Goal: Task Accomplishment & Management: Use online tool/utility

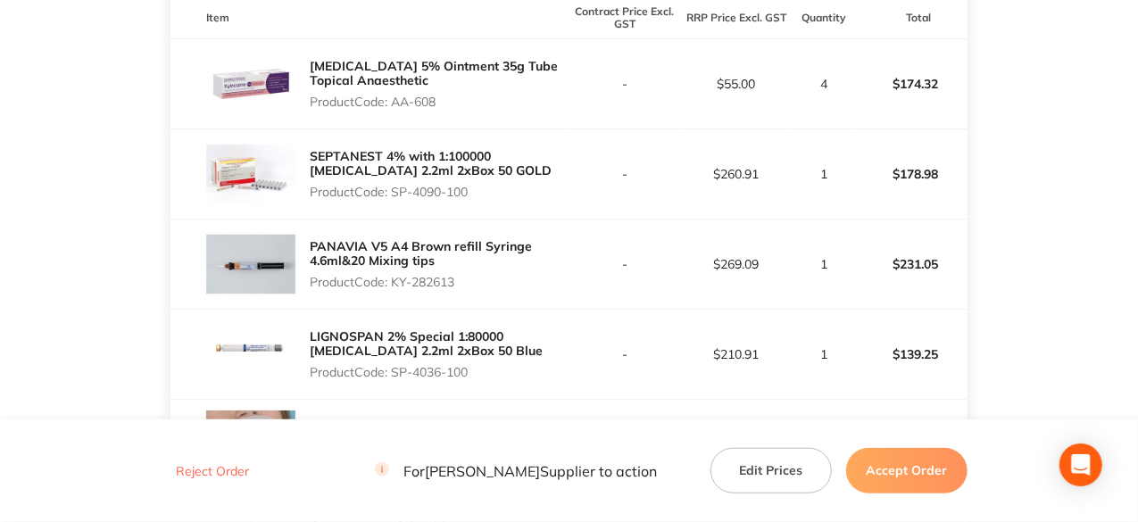
scroll to position [625, 0]
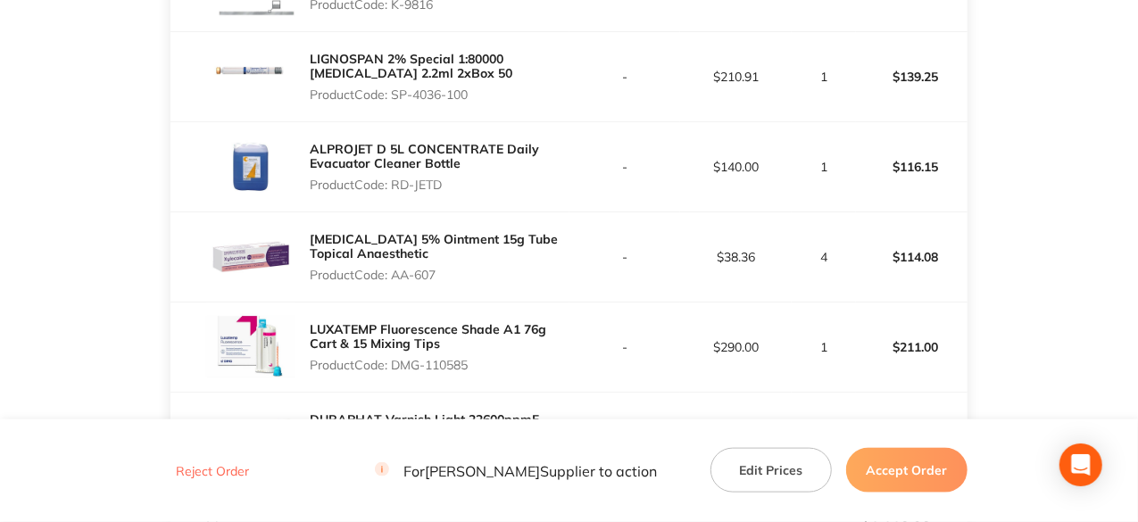
scroll to position [1071, 0]
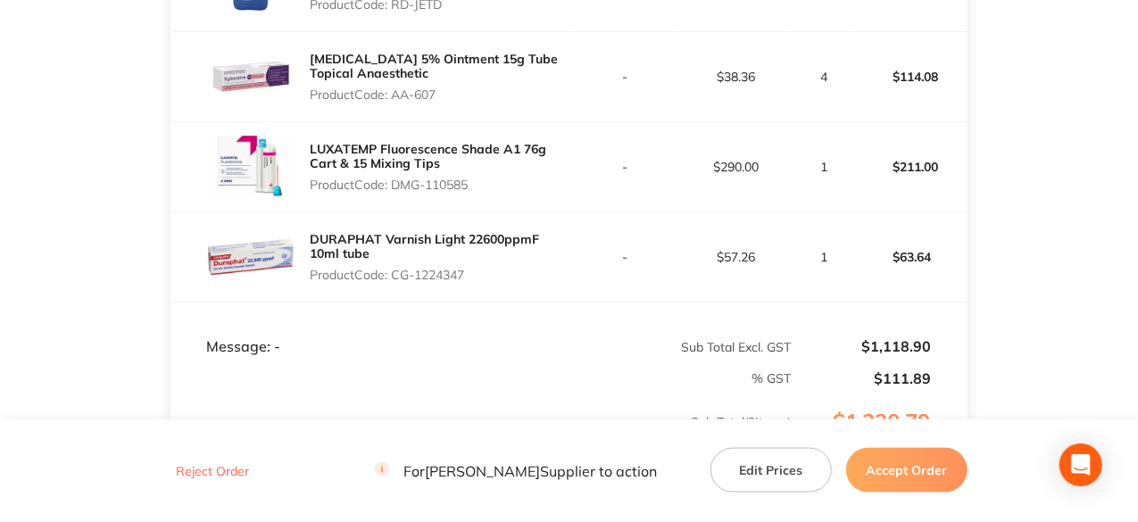
click at [914, 472] on button "Accept Order" at bounding box center [906, 470] width 121 height 45
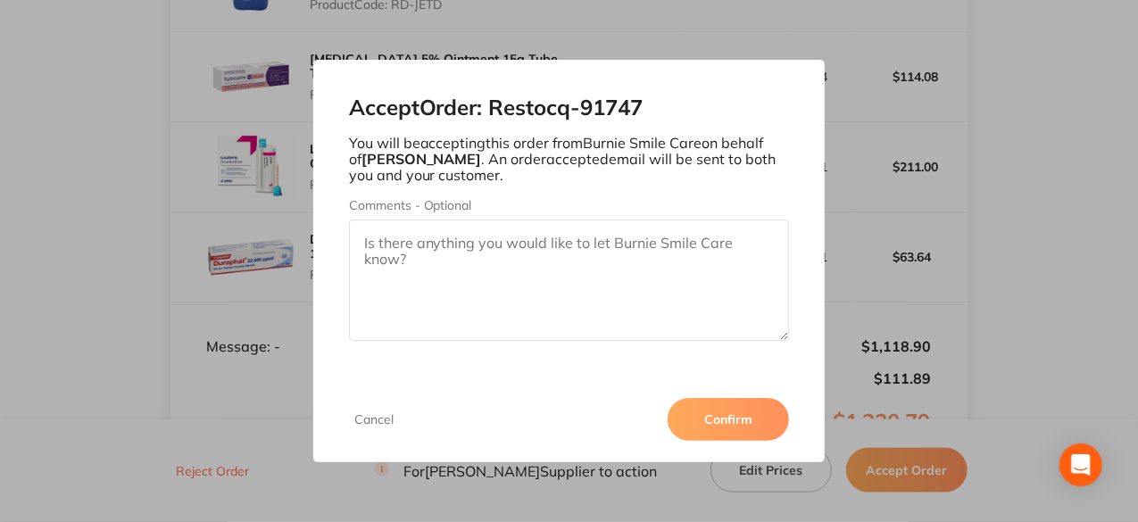
click at [730, 412] on button "Confirm" at bounding box center [728, 419] width 121 height 43
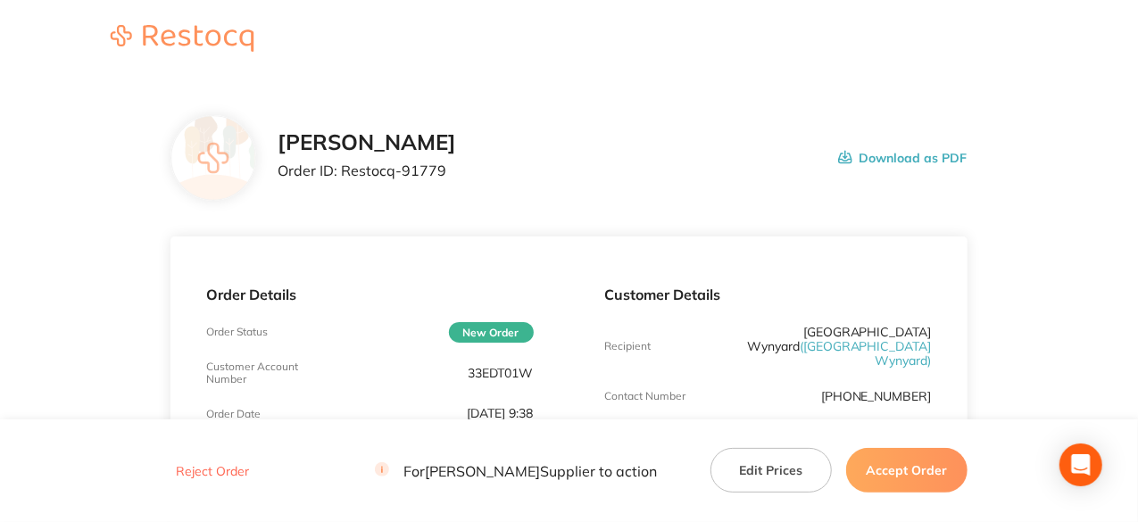
scroll to position [89, 0]
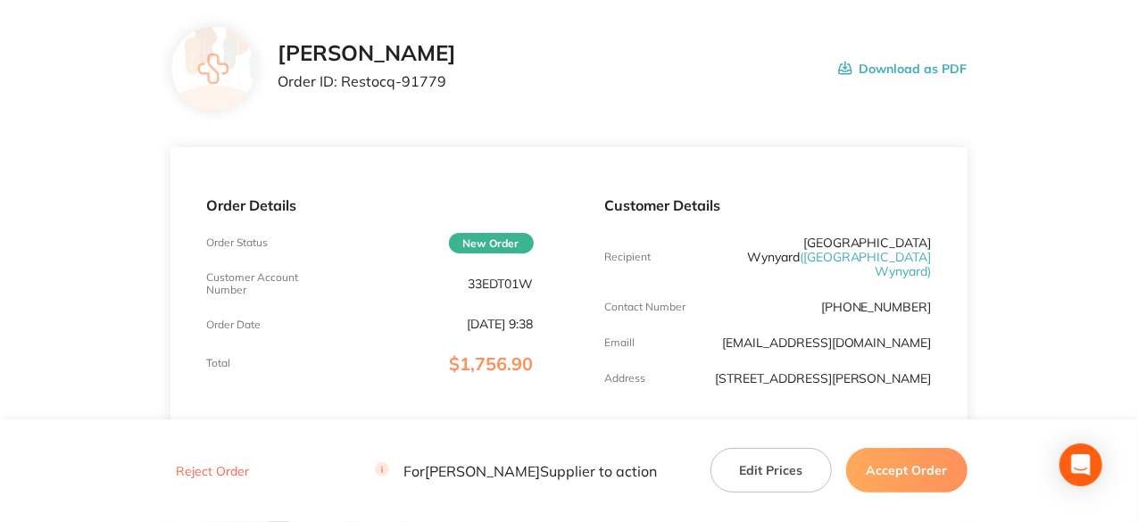
click at [896, 474] on button "Accept Order" at bounding box center [906, 470] width 121 height 45
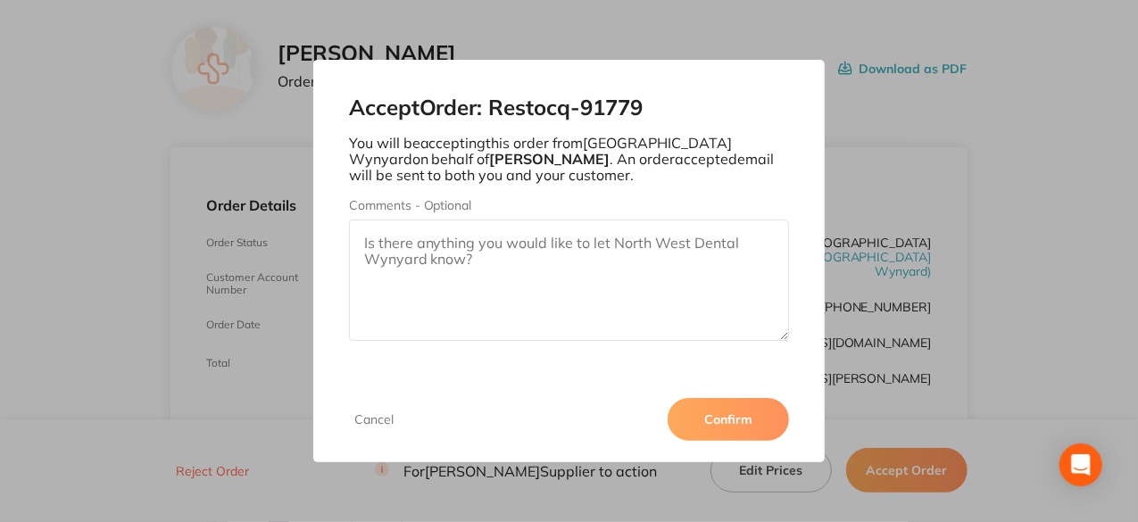
click at [710, 412] on button "Confirm" at bounding box center [728, 419] width 121 height 43
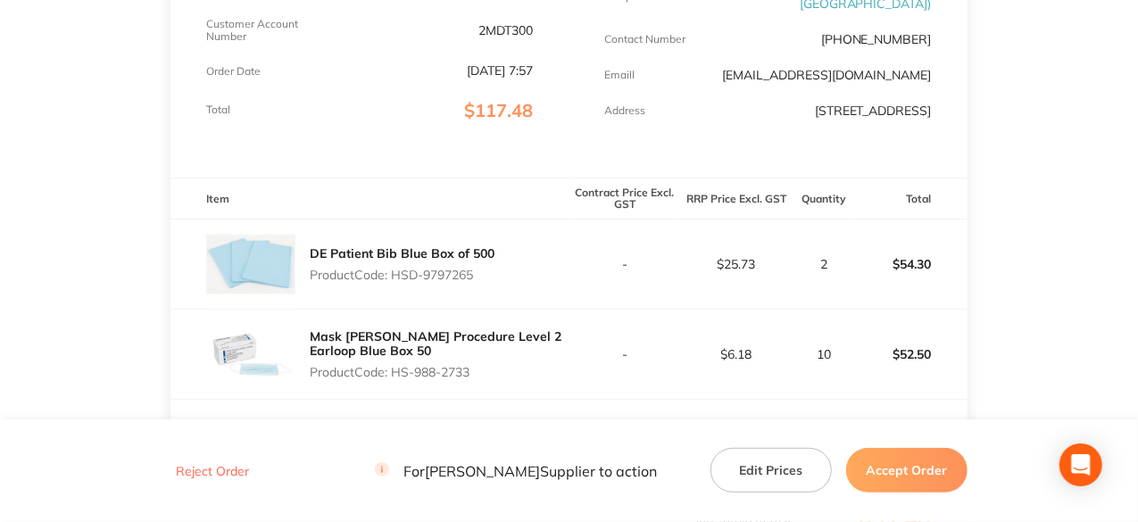
scroll to position [446, 0]
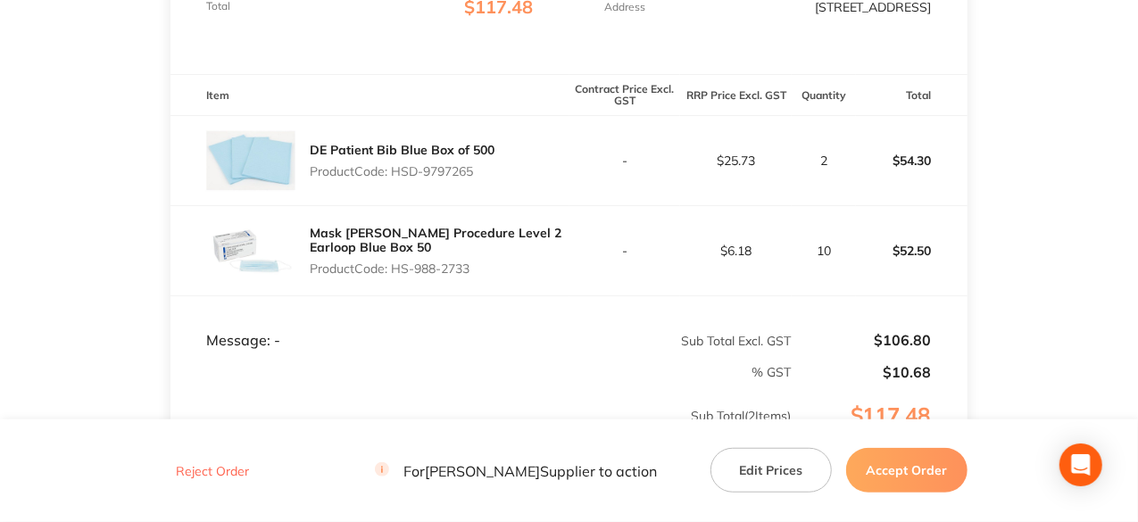
drag, startPoint x: 479, startPoint y: 180, endPoint x: 394, endPoint y: 195, distance: 86.0
click at [394, 186] on div "DE Patient Bib Blue Box of 500 Product Code: HSD-9797265" at bounding box center [402, 161] width 185 height 50
copy p "HSD-9797265"
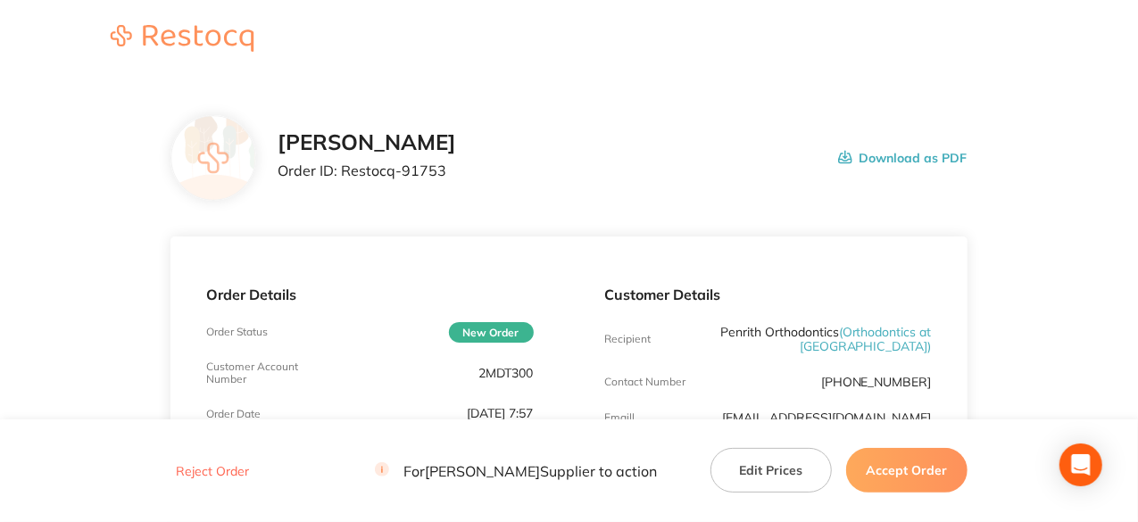
scroll to position [0, 0]
click at [900, 467] on button "Accept Order" at bounding box center [906, 470] width 121 height 45
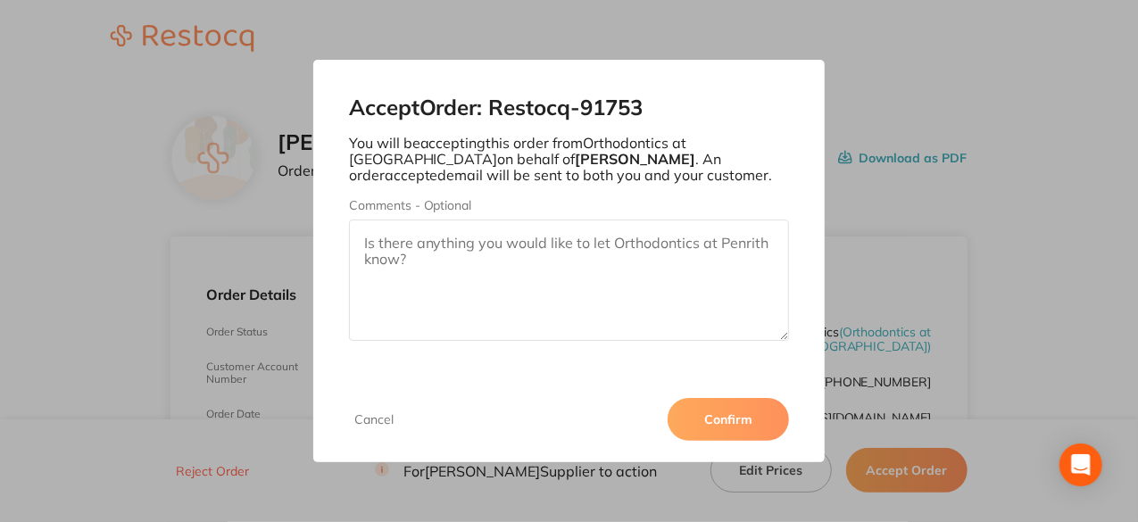
click at [723, 415] on button "Confirm" at bounding box center [728, 419] width 121 height 43
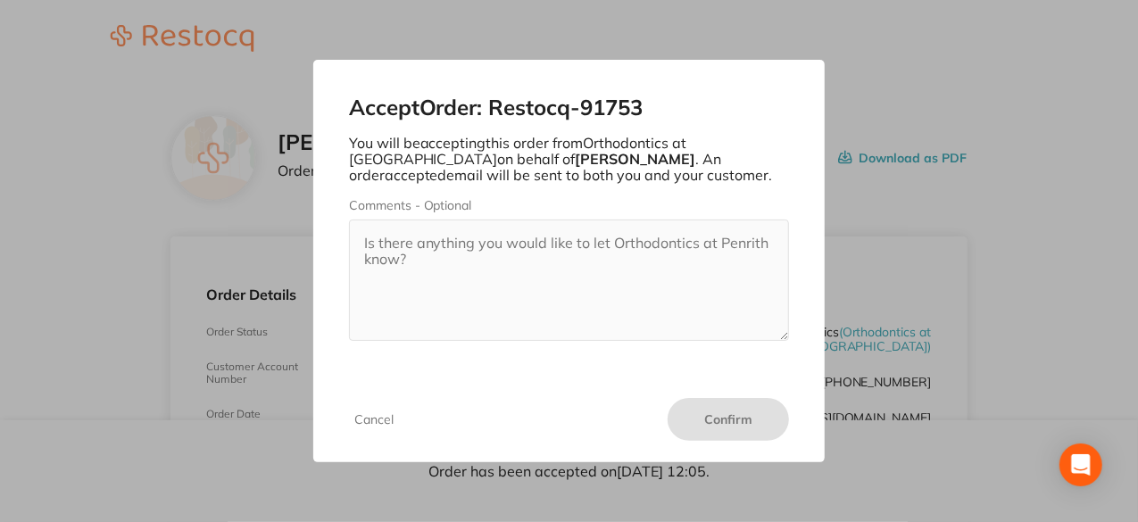
click at [1100, 147] on div "Accept Order: Restocq- 91753 You will be accepting this order from Orthodontics…" at bounding box center [569, 261] width 1138 height 522
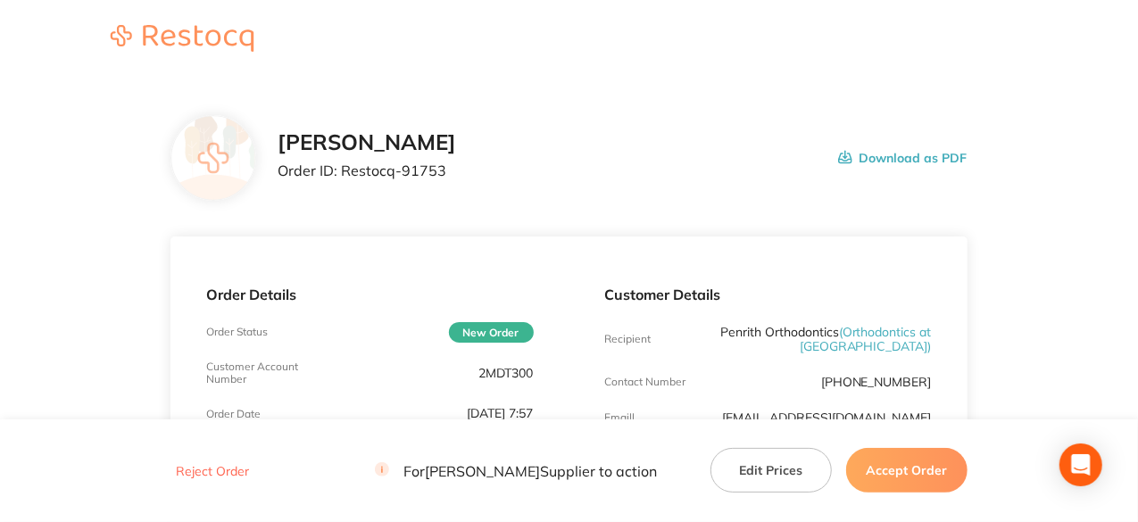
click at [908, 479] on button "Accept Order" at bounding box center [906, 470] width 121 height 45
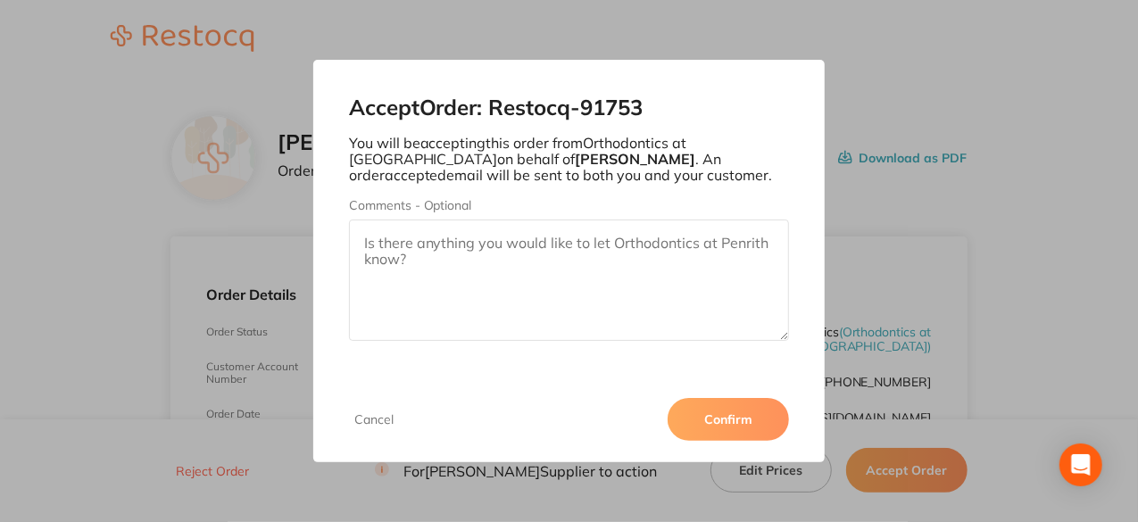
click at [742, 422] on button "Confirm" at bounding box center [728, 419] width 121 height 43
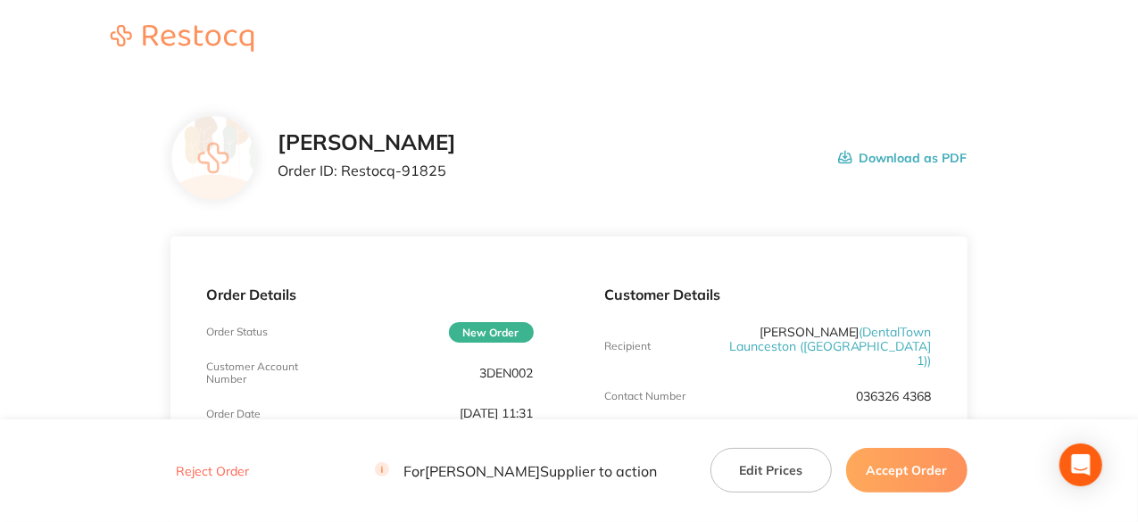
click at [942, 469] on button "Accept Order" at bounding box center [906, 470] width 121 height 45
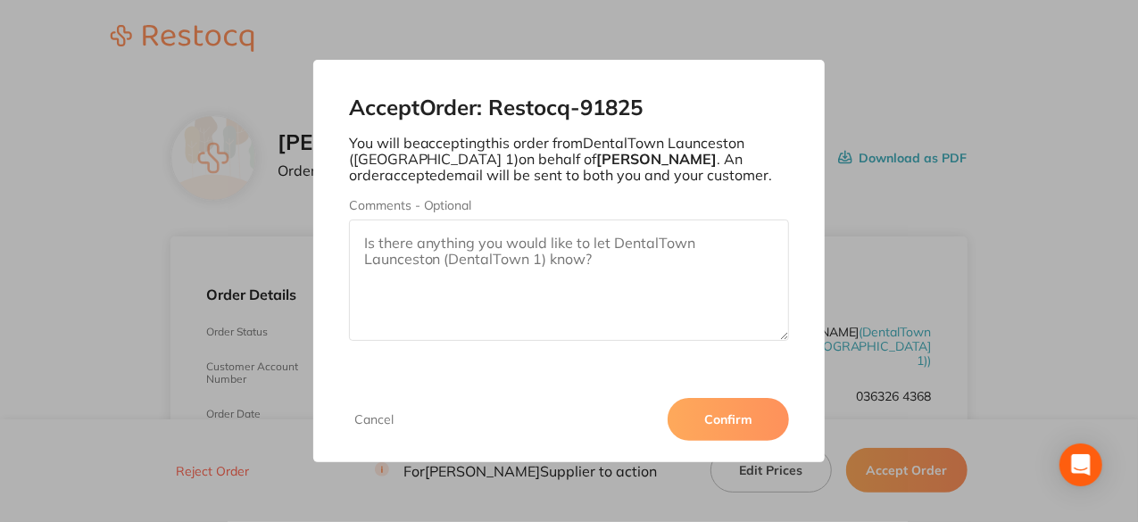
click at [749, 419] on button "Confirm" at bounding box center [728, 419] width 121 height 43
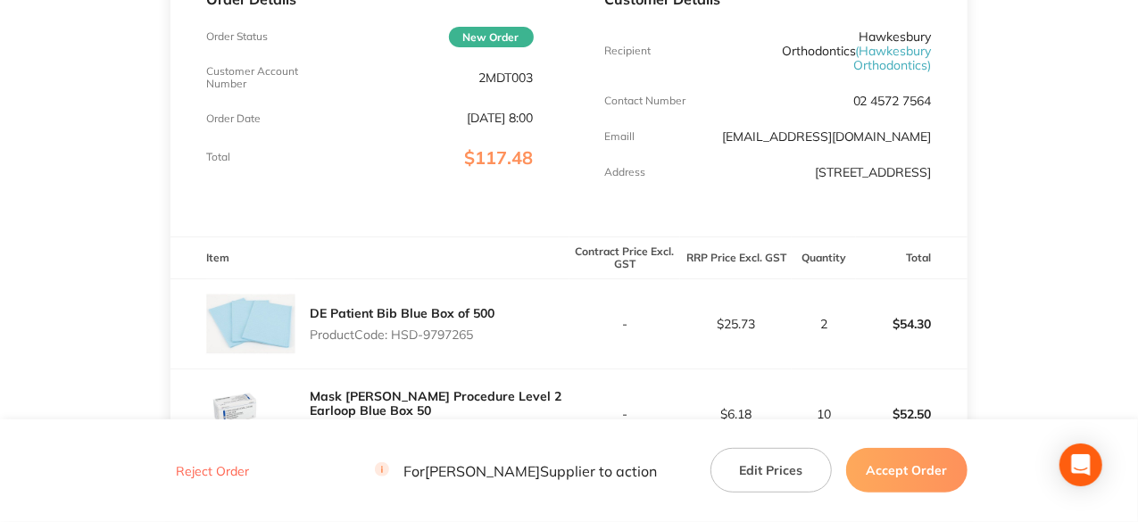
scroll to position [268, 0]
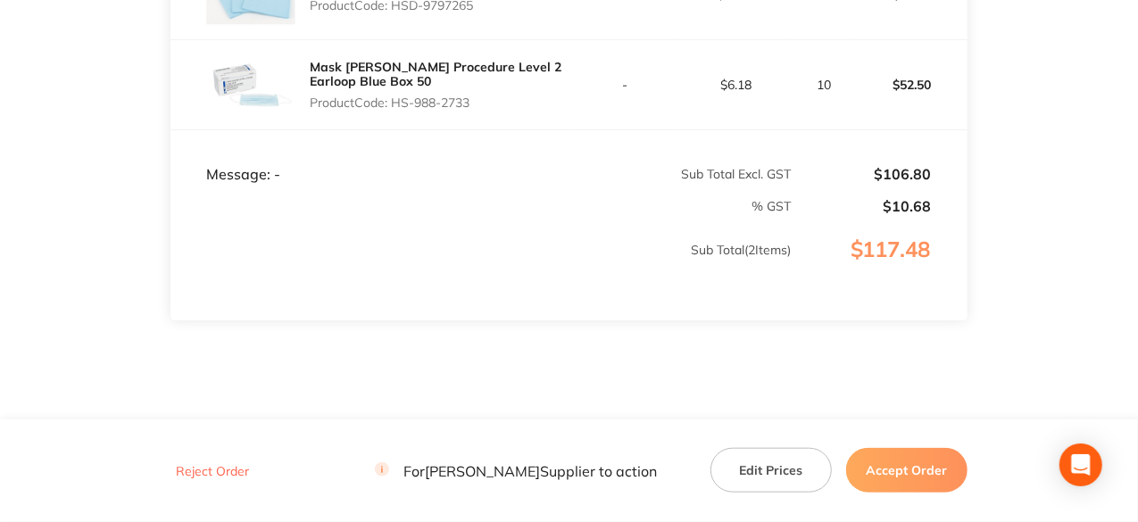
scroll to position [446, 0]
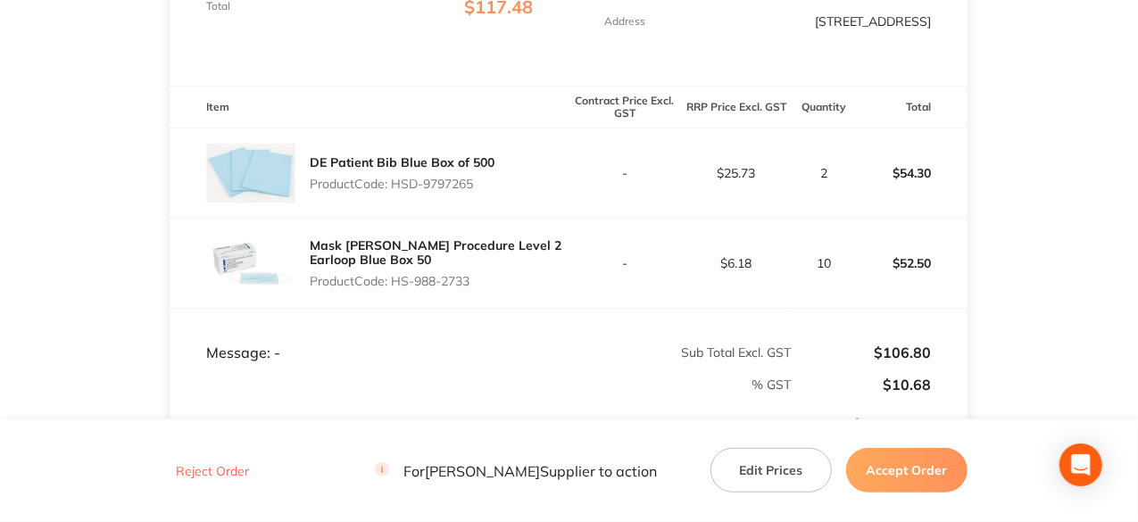
drag, startPoint x: 478, startPoint y: 181, endPoint x: 394, endPoint y: 183, distance: 84.8
click at [394, 183] on p "Product Code: HSD-9797265" at bounding box center [402, 184] width 185 height 14
copy p "HSD-9797265"
drag, startPoint x: 477, startPoint y: 280, endPoint x: 405, endPoint y: 274, distance: 72.6
click at [396, 274] on p "Product Code: HS-988-2733" at bounding box center [439, 281] width 259 height 14
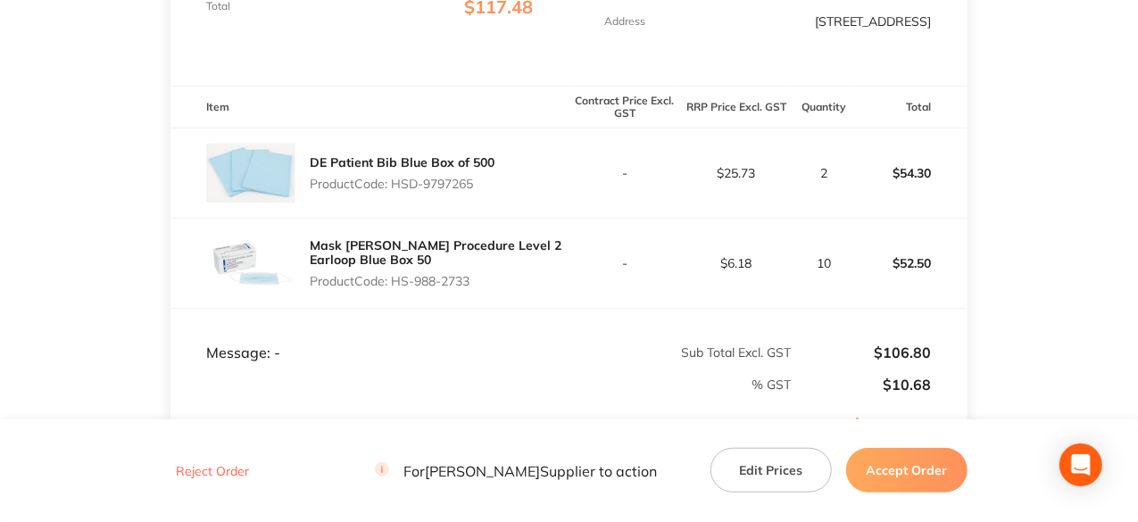
copy p "HS-988-2733"
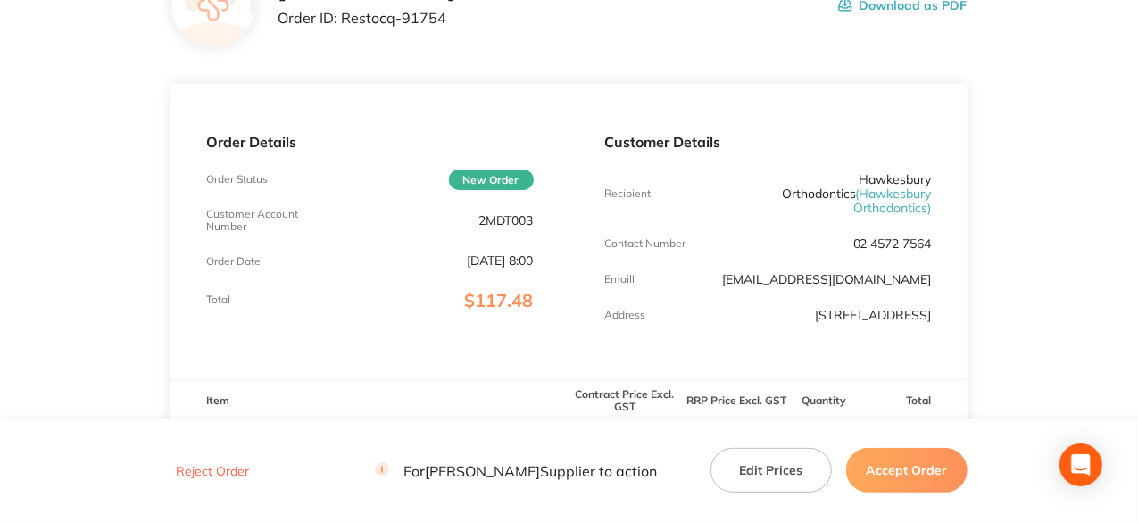
scroll to position [0, 0]
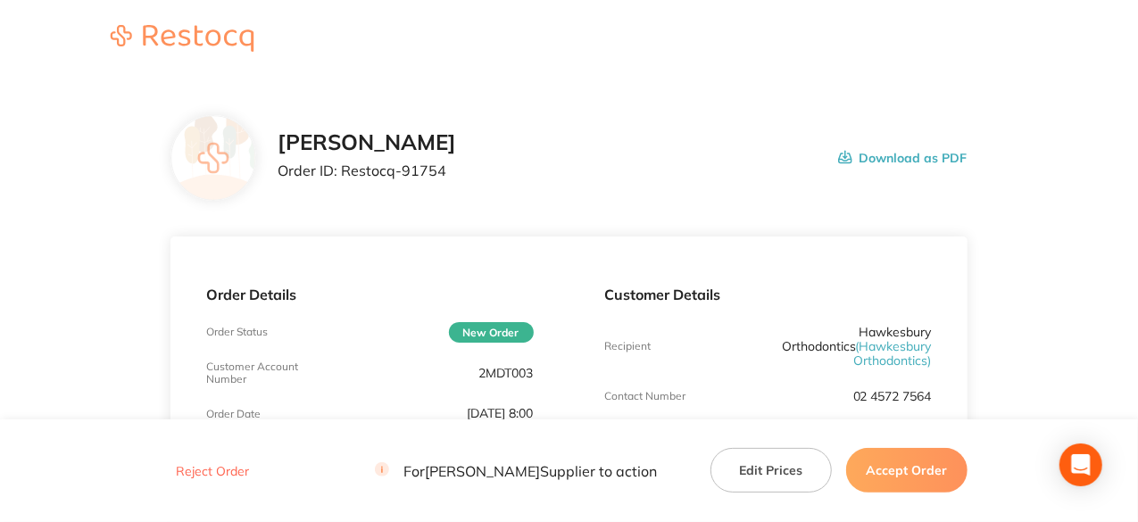
click at [937, 467] on button "Accept Order" at bounding box center [906, 470] width 121 height 45
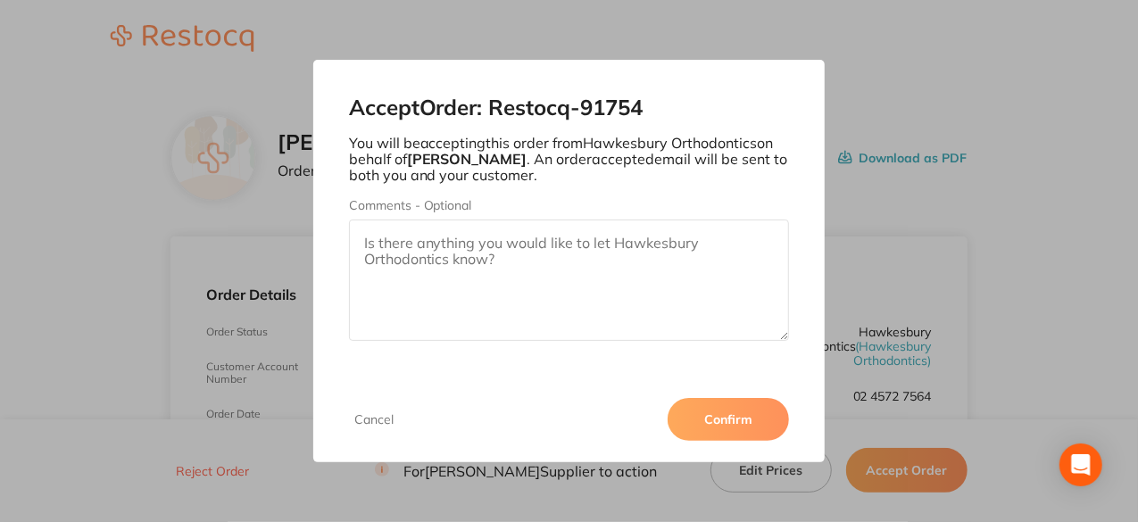
click at [724, 410] on button "Confirm" at bounding box center [728, 419] width 121 height 43
